Goal: Information Seeking & Learning: Learn about a topic

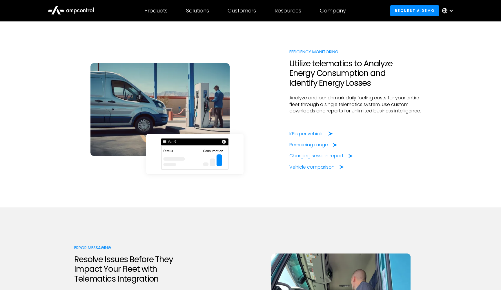
scroll to position [1072, 0]
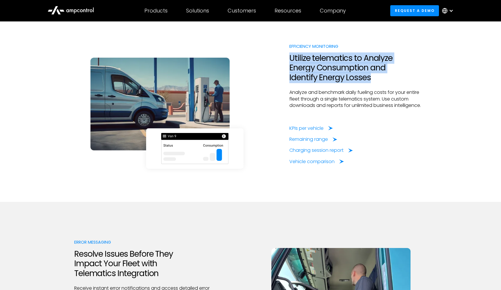
drag, startPoint x: 376, startPoint y: 84, endPoint x: 290, endPoint y: 63, distance: 88.3
click at [290, 63] on h2 "Utilize telematics to Analyze Energy Consumption and Identify Energy Losses" at bounding box center [357, 67] width 137 height 29
click at [313, 76] on h2 "Utilize telematics to Analyze Energy Consumption and Identify Energy Losses" at bounding box center [357, 67] width 137 height 29
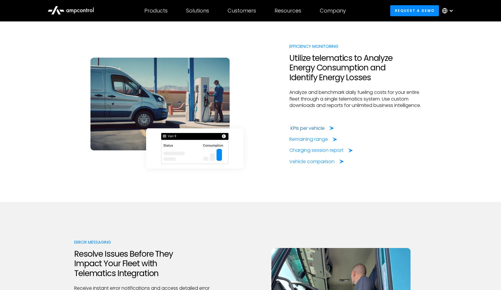
click at [304, 132] on div "KPIs per vehicle" at bounding box center [307, 128] width 34 height 6
click at [318, 143] on div "Remaining range" at bounding box center [309, 139] width 39 height 6
click at [318, 154] on div "Charging session report" at bounding box center [317, 150] width 54 height 6
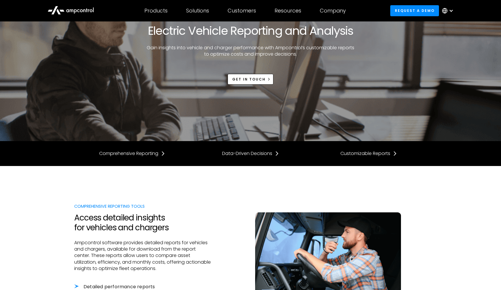
scroll to position [19, 0]
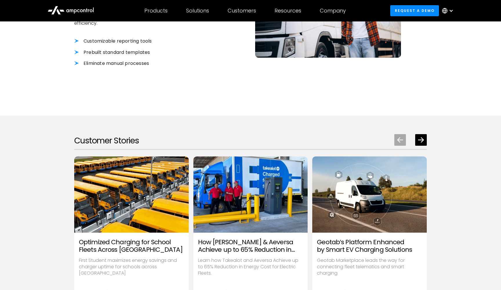
scroll to position [687, 0]
